Goal: Information Seeking & Learning: Learn about a topic

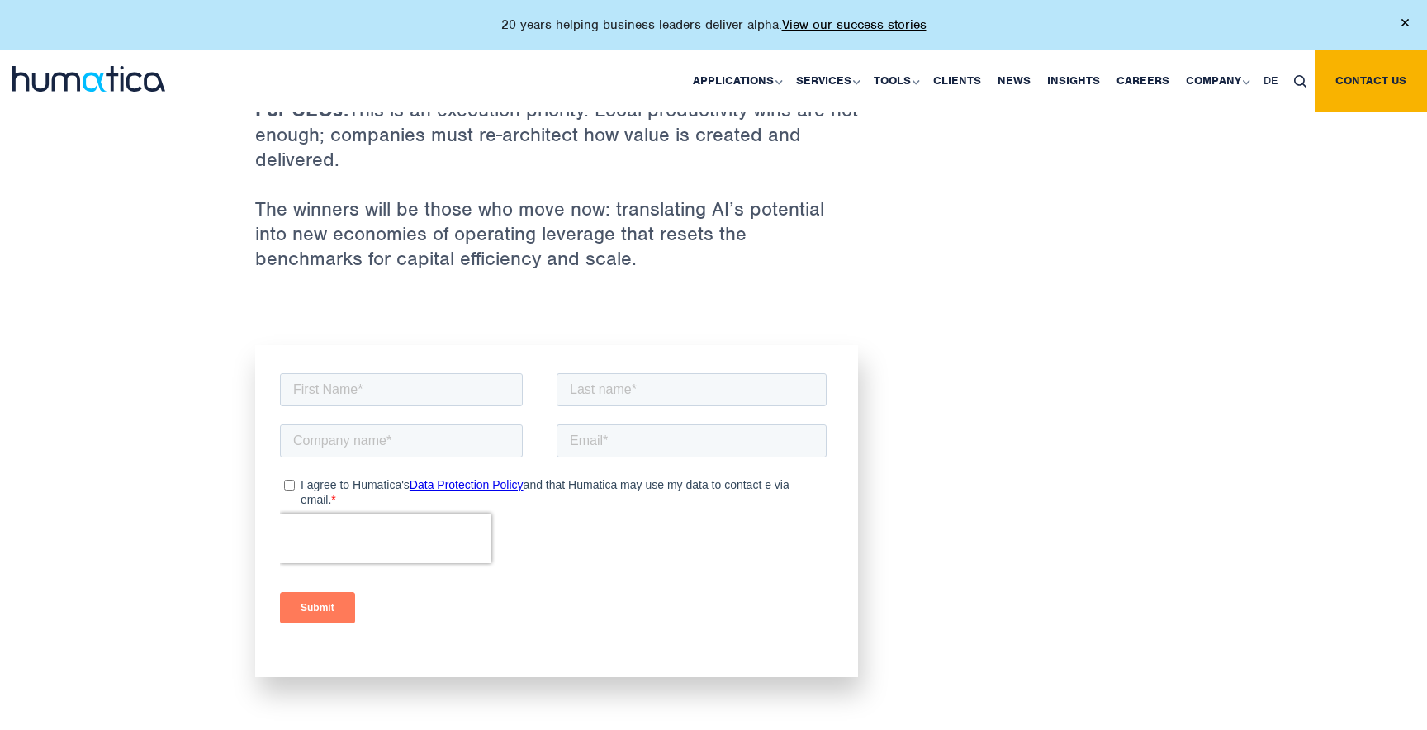
scroll to position [4362, 0]
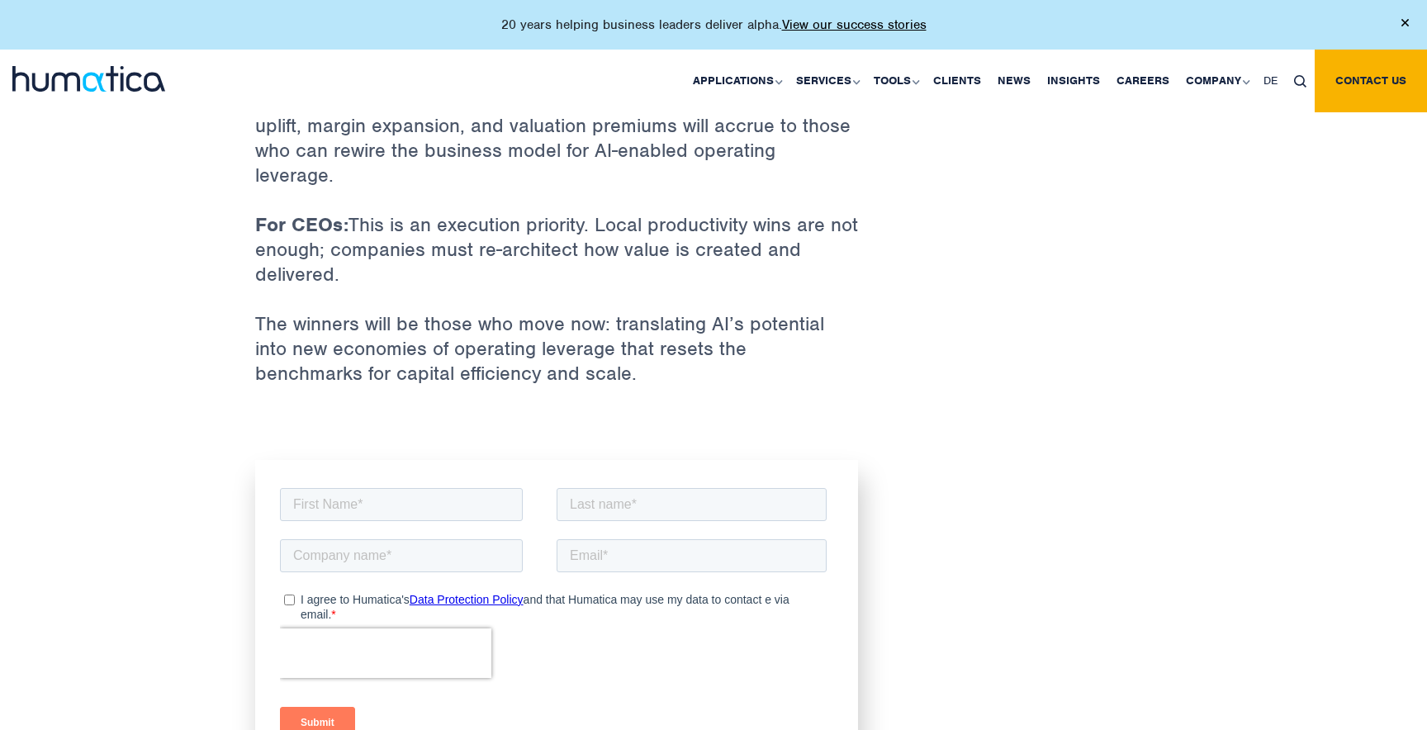
click at [422, 311] on p "The winners will be those who move now: translating AI’s potential into new eco…" at bounding box center [556, 360] width 603 height 99
click at [435, 329] on p "The winners will be those who move now: translating AI’s potential into new eco…" at bounding box center [556, 360] width 603 height 99
click at [458, 410] on p at bounding box center [556, 435] width 603 height 50
click at [456, 490] on input "text" at bounding box center [401, 503] width 243 height 33
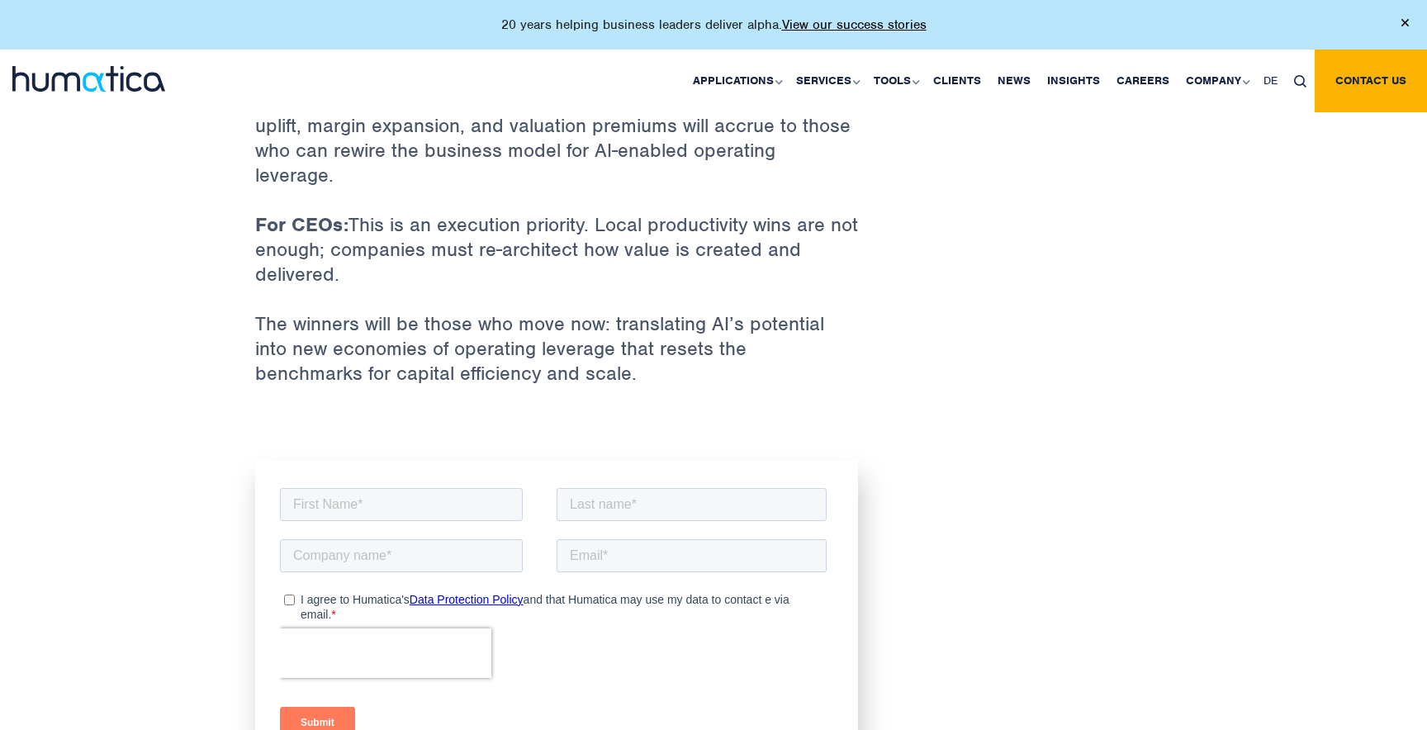
click at [437, 353] on p "The winners will be those who move now: translating AI’s potential into new eco…" at bounding box center [556, 360] width 603 height 99
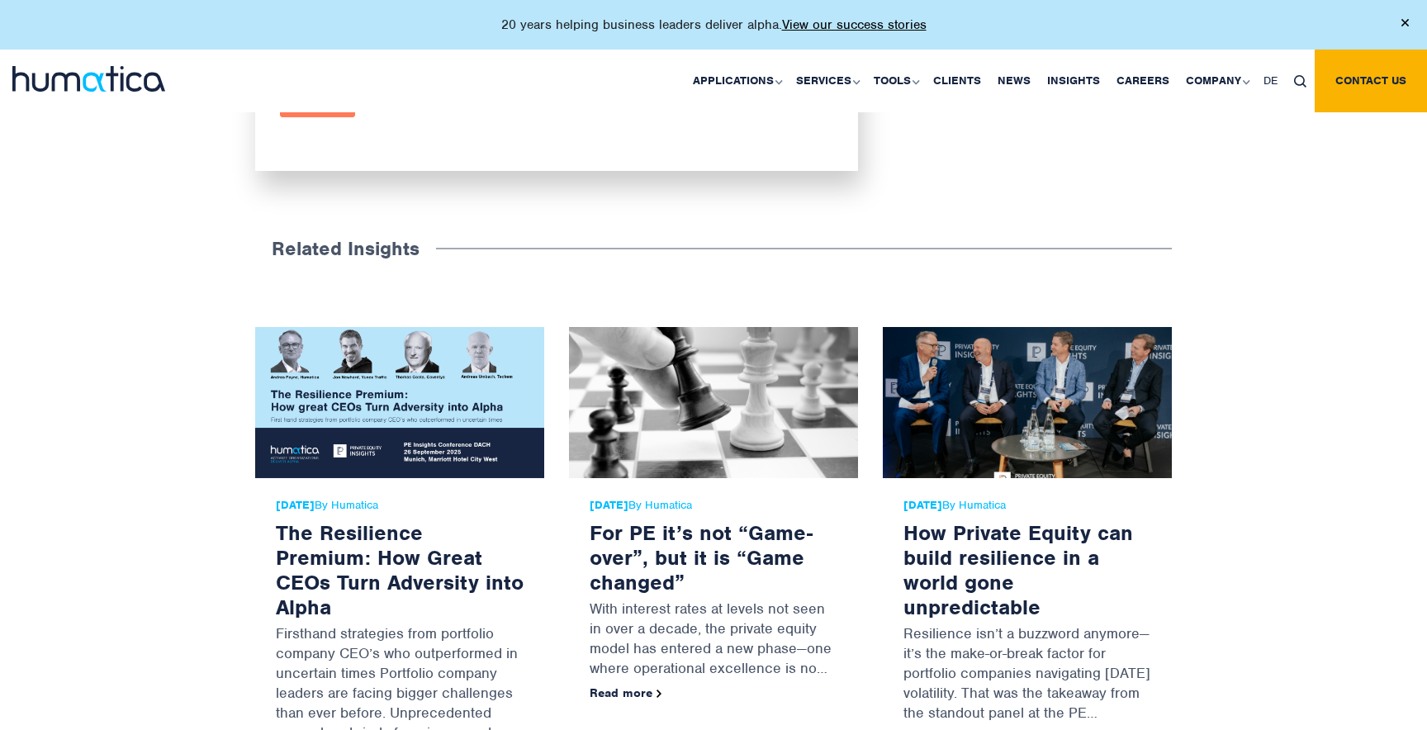
scroll to position [5022, 0]
